Goal: Information Seeking & Learning: Learn about a topic

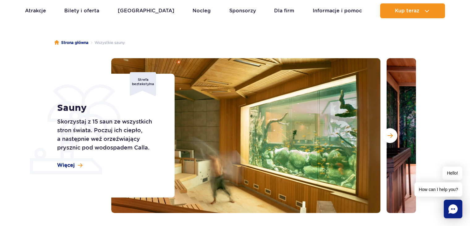
scroll to position [49, 0]
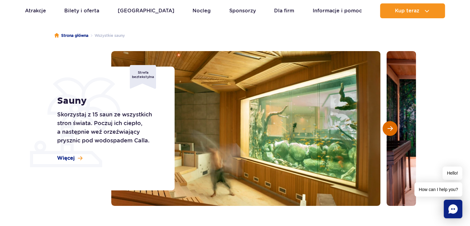
click at [393, 127] on span "Następny slajd" at bounding box center [390, 129] width 5 height 6
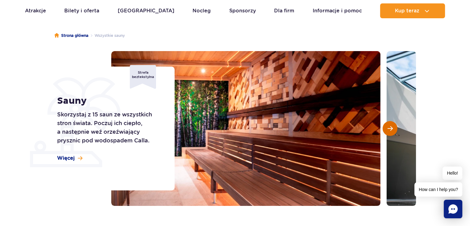
click at [393, 127] on span "Następny slajd" at bounding box center [390, 129] width 5 height 6
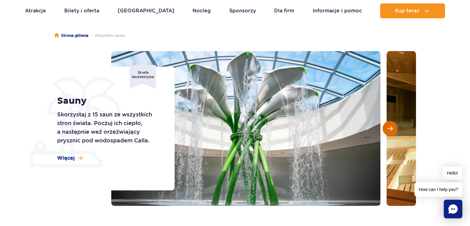
click at [393, 127] on span "Następny slajd" at bounding box center [390, 129] width 5 height 6
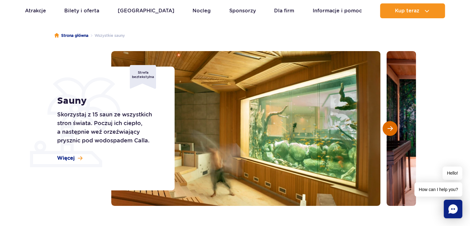
click at [393, 127] on span "Następny slajd" at bounding box center [390, 129] width 5 height 6
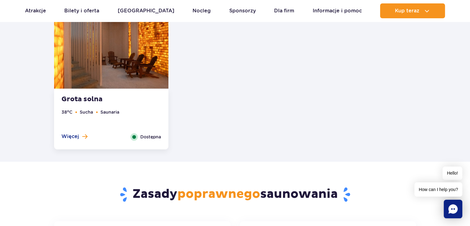
scroll to position [903, 0]
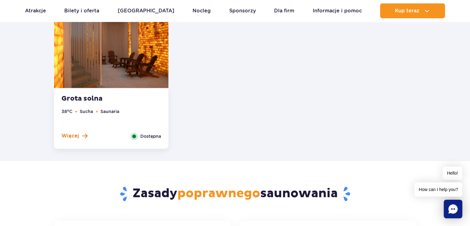
click at [68, 136] on span "Więcej" at bounding box center [71, 135] width 18 height 7
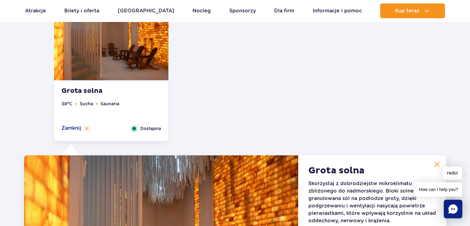
scroll to position [910, 0]
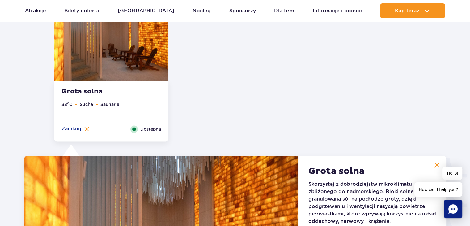
click at [438, 165] on img at bounding box center [438, 165] width 6 height 6
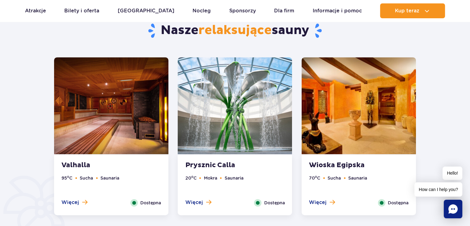
scroll to position [326, 0]
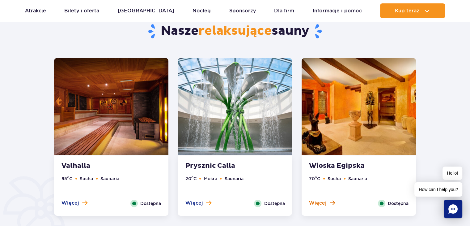
click at [325, 203] on span "Więcej" at bounding box center [318, 202] width 18 height 7
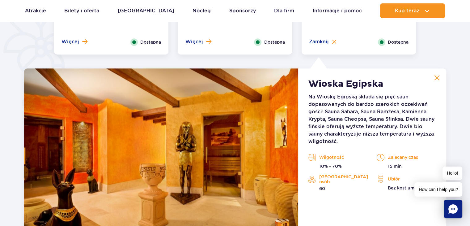
scroll to position [481, 0]
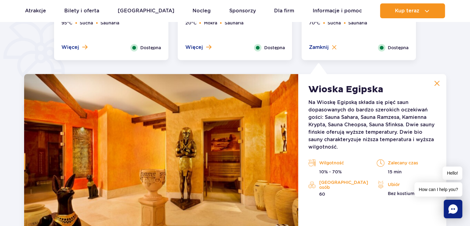
click at [440, 83] on img at bounding box center [438, 83] width 6 height 6
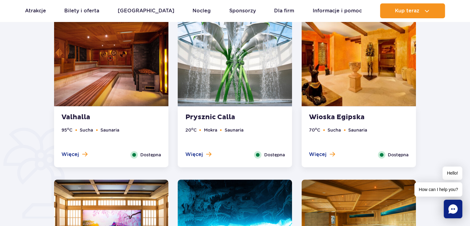
scroll to position [369, 0]
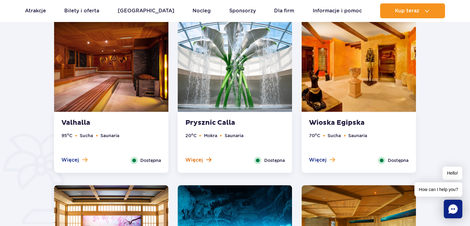
click at [198, 159] on span "Więcej" at bounding box center [194, 160] width 18 height 7
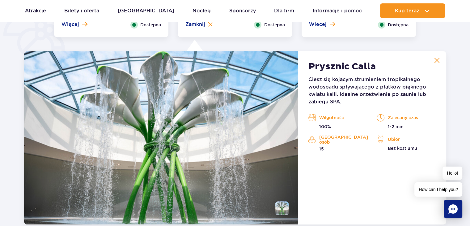
scroll to position [518, 0]
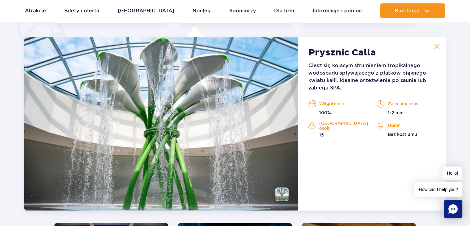
click at [438, 44] on img at bounding box center [438, 47] width 6 height 6
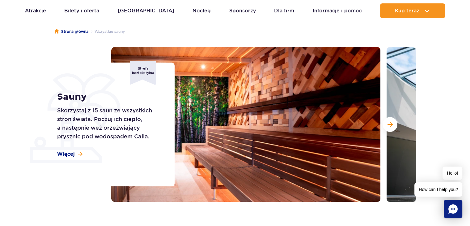
scroll to position [53, 0]
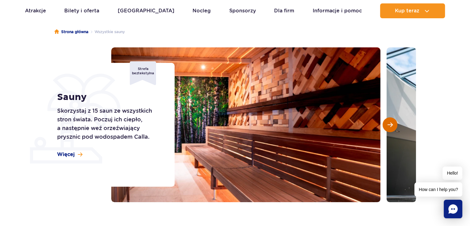
click at [391, 122] on span "Następny slajd" at bounding box center [390, 125] width 5 height 6
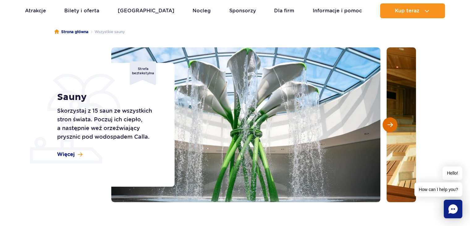
click at [391, 122] on span "Następny slajd" at bounding box center [390, 125] width 5 height 6
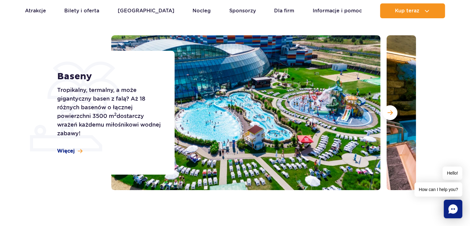
scroll to position [66, 0]
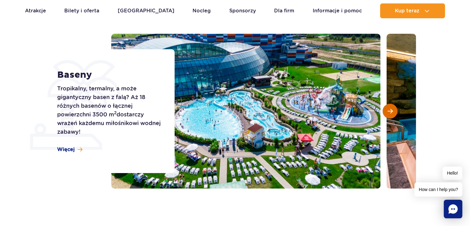
click at [395, 110] on button "Następny slajd" at bounding box center [390, 111] width 15 height 15
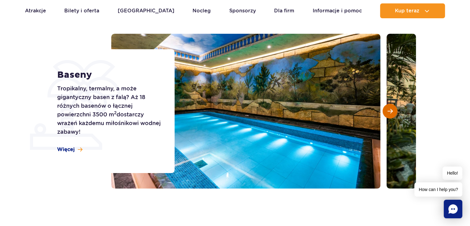
click at [395, 110] on button "Następny slajd" at bounding box center [390, 111] width 15 height 15
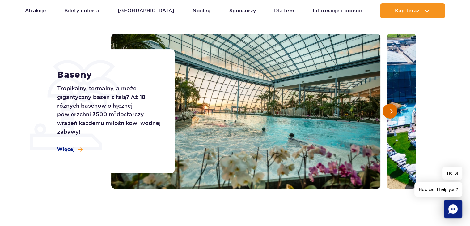
click at [395, 110] on button "Następny slajd" at bounding box center [390, 111] width 15 height 15
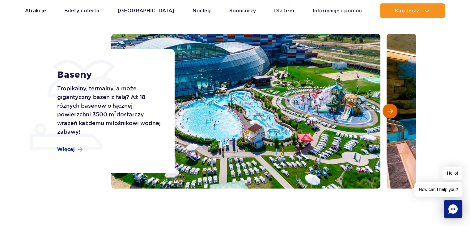
click at [395, 110] on button "Następny slajd" at bounding box center [390, 111] width 15 height 15
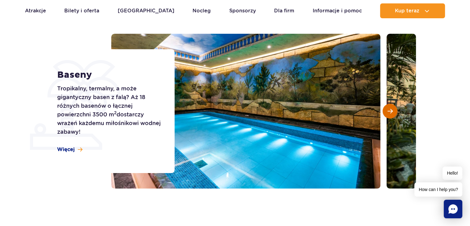
click at [395, 110] on button "Następny slajd" at bounding box center [390, 111] width 15 height 15
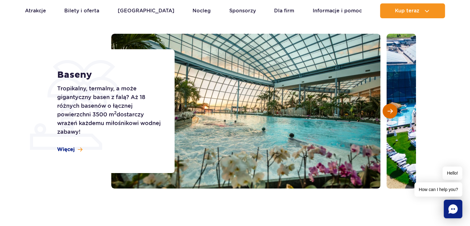
click at [395, 110] on button "Następny slajd" at bounding box center [390, 111] width 15 height 15
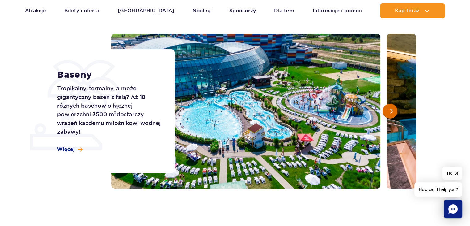
click at [395, 110] on button "Następny slajd" at bounding box center [390, 111] width 15 height 15
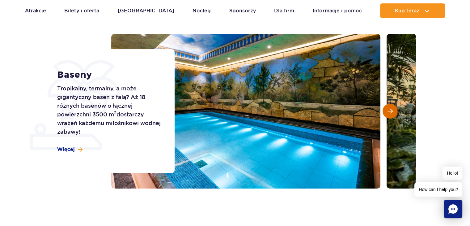
click at [395, 110] on button "Następny slajd" at bounding box center [390, 111] width 15 height 15
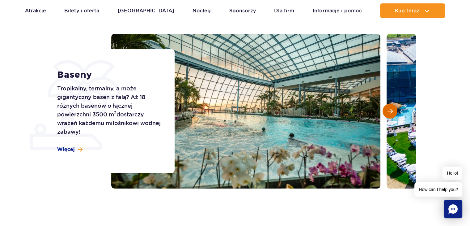
click at [395, 110] on button "Następny slajd" at bounding box center [390, 111] width 15 height 15
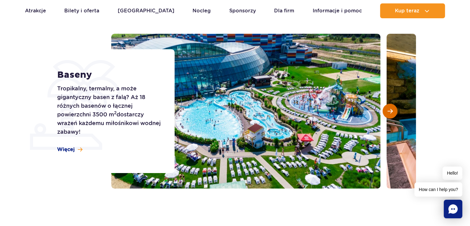
click at [395, 110] on button "Następny slajd" at bounding box center [390, 111] width 15 height 15
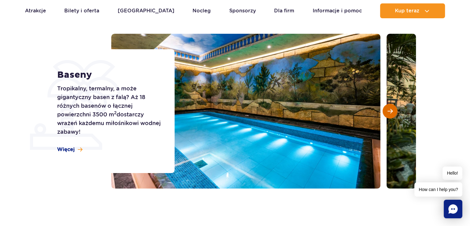
click at [395, 110] on button "Następny slajd" at bounding box center [390, 111] width 15 height 15
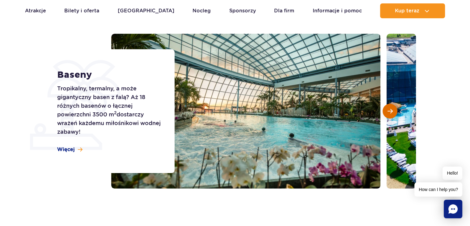
click at [395, 110] on button "Następny slajd" at bounding box center [390, 111] width 15 height 15
